Goal: Task Accomplishment & Management: Complete application form

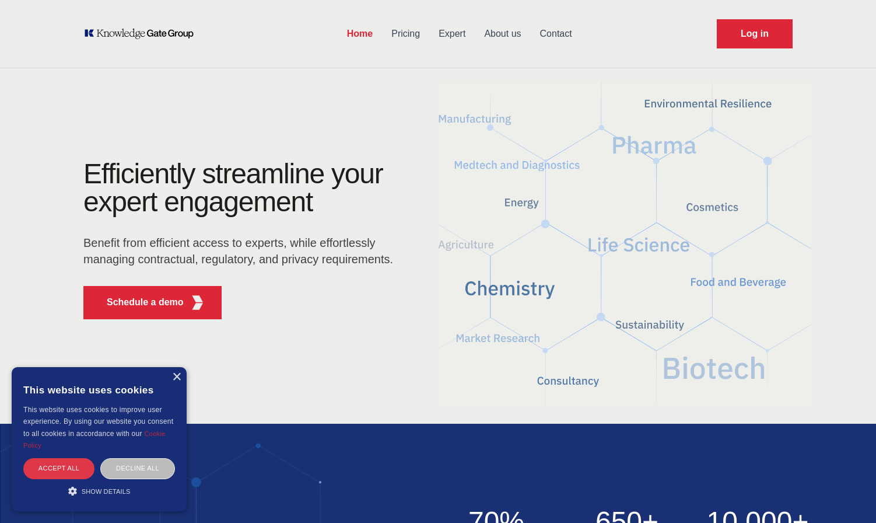
click at [72, 470] on div "Accept all" at bounding box center [58, 468] width 71 height 20
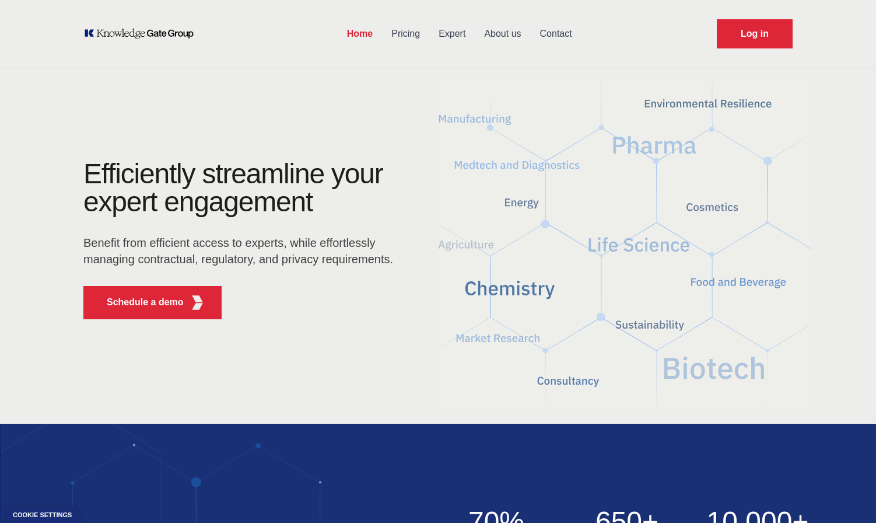
click at [454, 30] on link "Expert" at bounding box center [451, 34] width 45 height 30
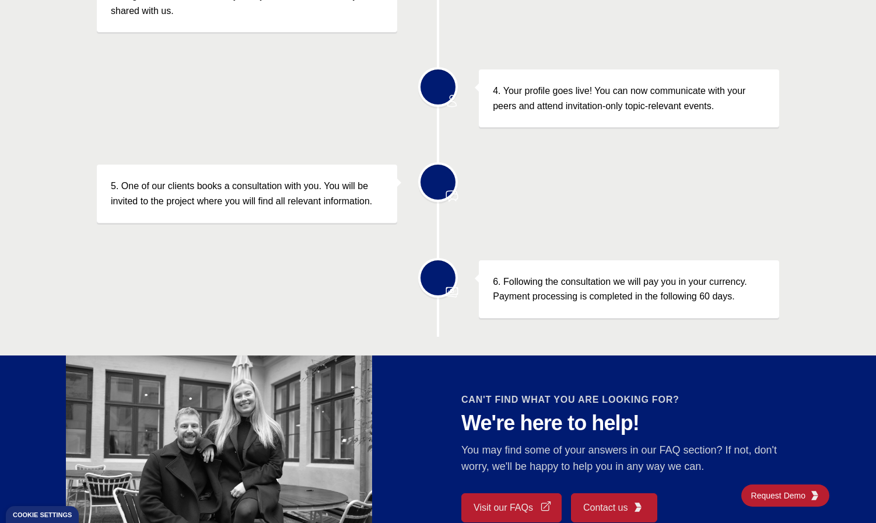
scroll to position [800, 0]
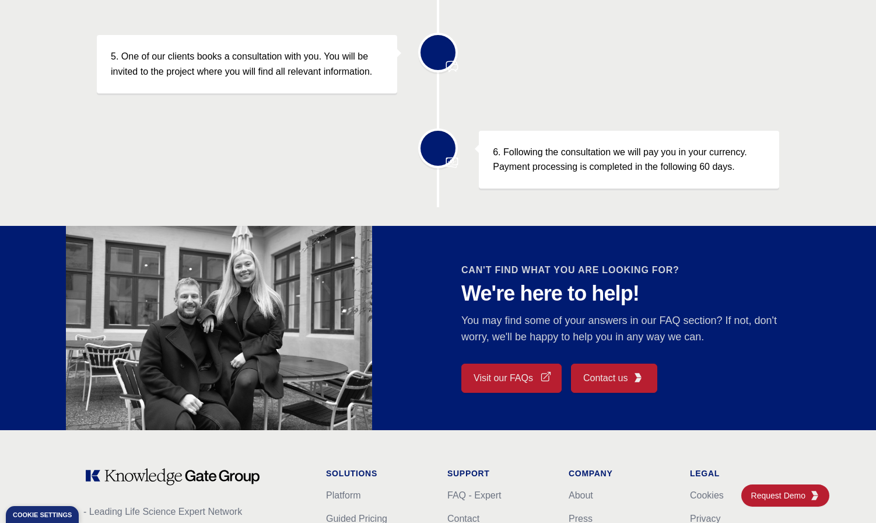
click at [719, 272] on h2 "CAN'T FIND WHAT YOU ARE LOOKING FOR?" at bounding box center [626, 270] width 331 height 14
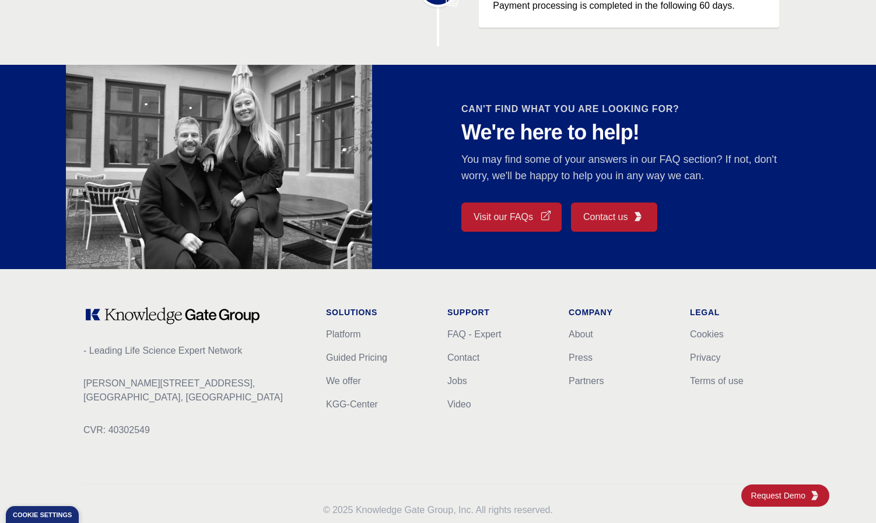
scroll to position [967, 0]
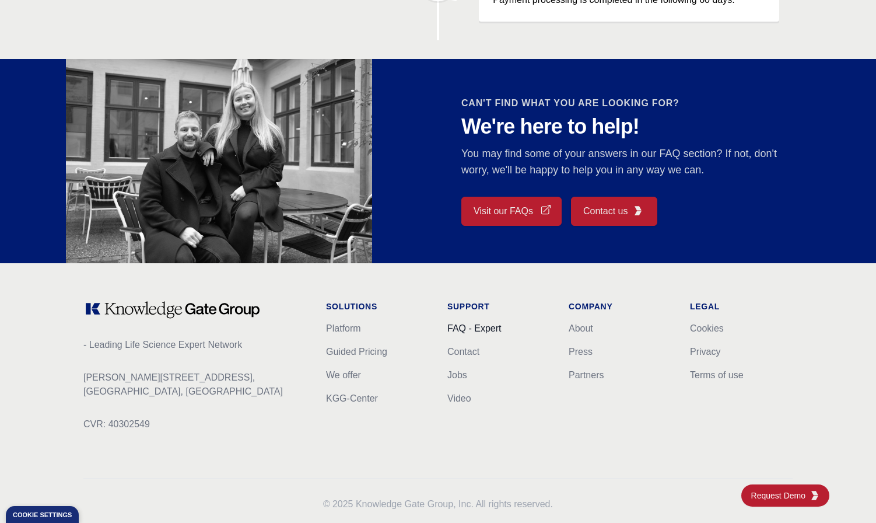
click at [484, 323] on link "FAQ - Expert" at bounding box center [474, 328] width 54 height 10
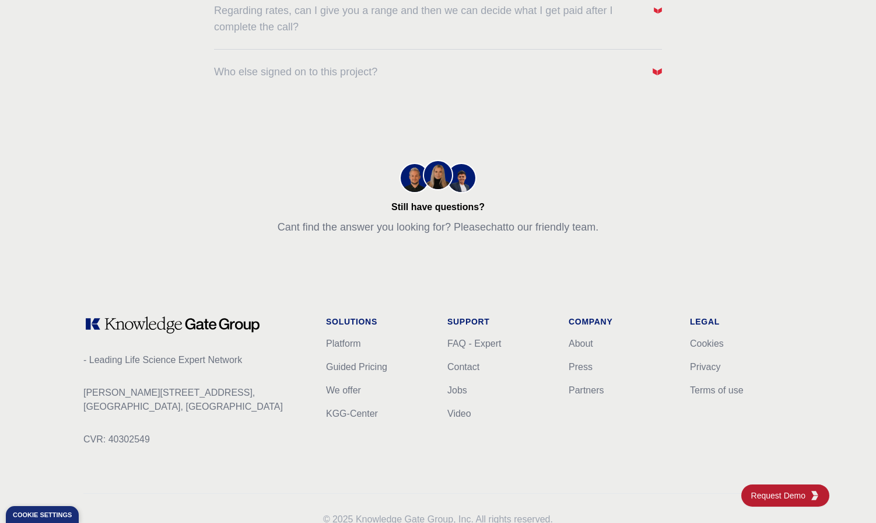
scroll to position [584, 0]
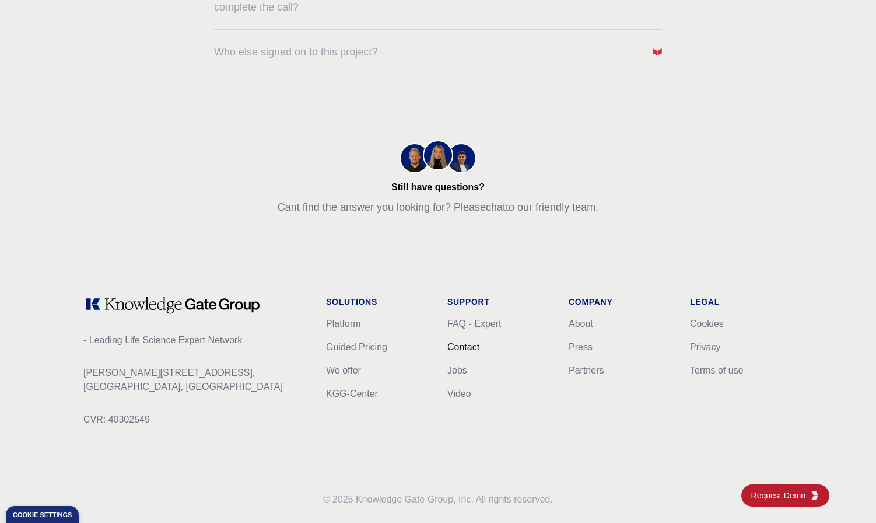
click at [466, 348] on link "Contact" at bounding box center [463, 347] width 32 height 10
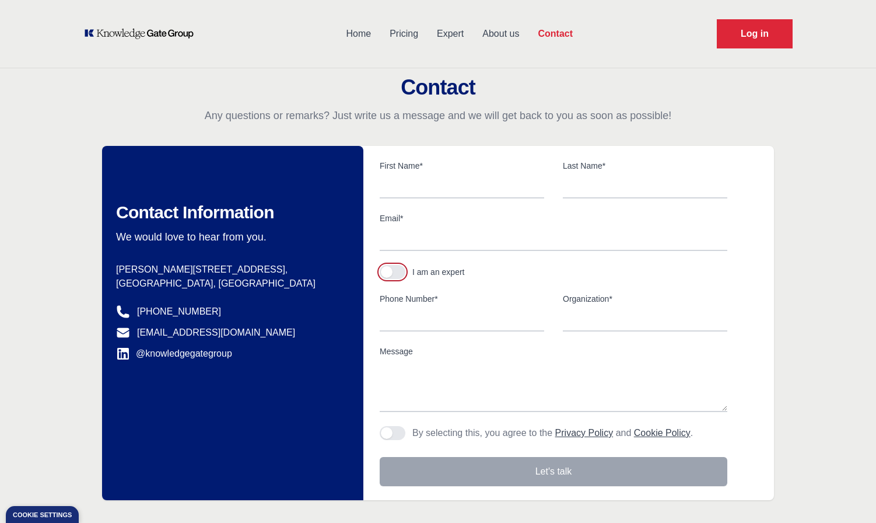
click at [400, 268] on button "button" at bounding box center [393, 272] width 26 height 14
click at [440, 191] on input "text" at bounding box center [462, 186] width 164 height 24
type input "Per"
type input "[PERSON_NAME]"
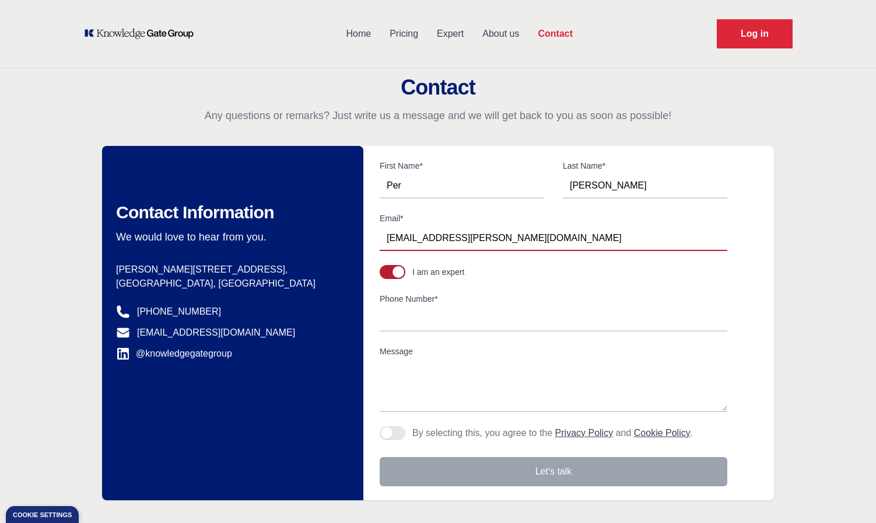
type input "[EMAIL_ADDRESS][PERSON_NAME][DOMAIN_NAME]"
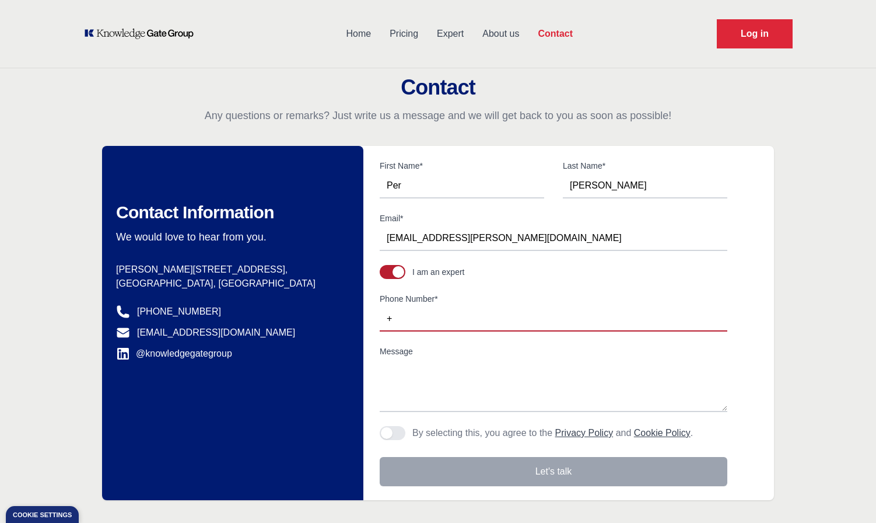
type input "+1"
click at [388, 316] on input "3012046781" at bounding box center [554, 319] width 348 height 24
type input "[PHONE_NUMBER]"
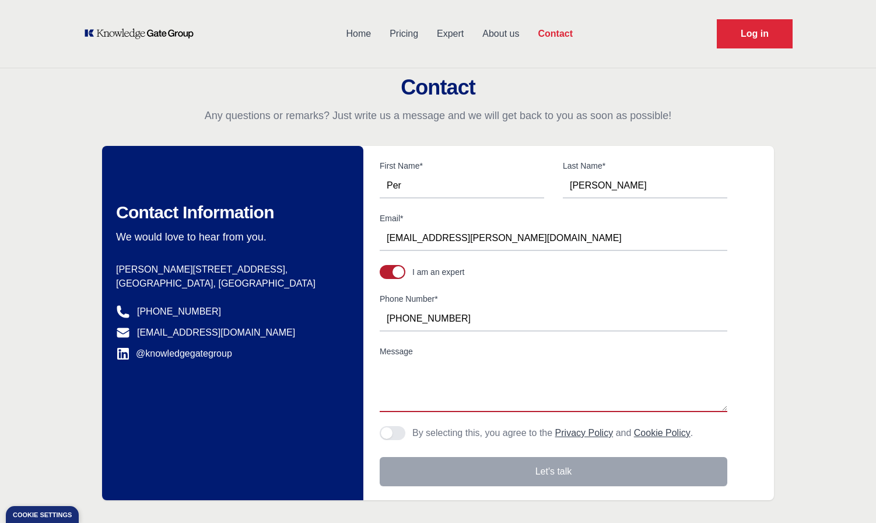
click at [496, 366] on textarea "Message" at bounding box center [554, 385] width 348 height 52
type textarea "O"
paste textarea "[URL][DOMAIN_NAME]"
type textarea "I would like to become one of your experts. Linkedin profile at: [URL][DOMAIN_N…"
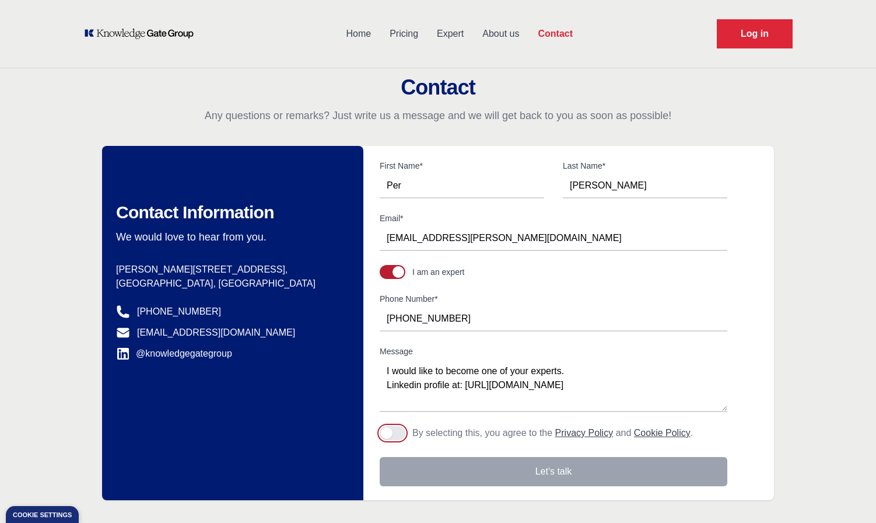
click at [402, 432] on button "Agree to policies" at bounding box center [393, 433] width 26 height 14
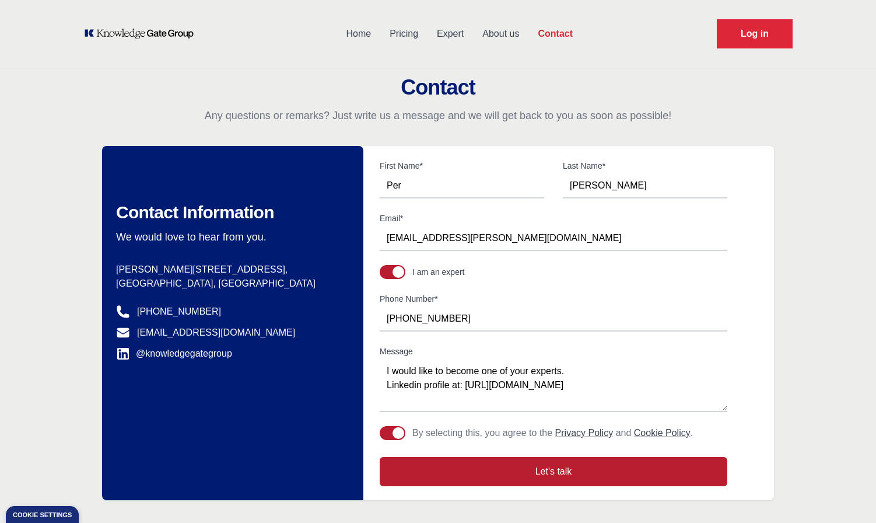
click at [492, 475] on button "Let's talk" at bounding box center [554, 471] width 348 height 29
